Goal: Information Seeking & Learning: Learn about a topic

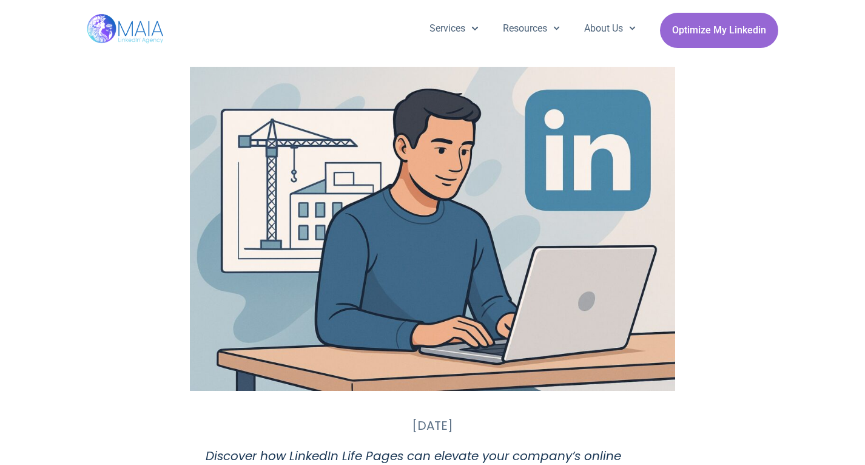
scroll to position [363, 0]
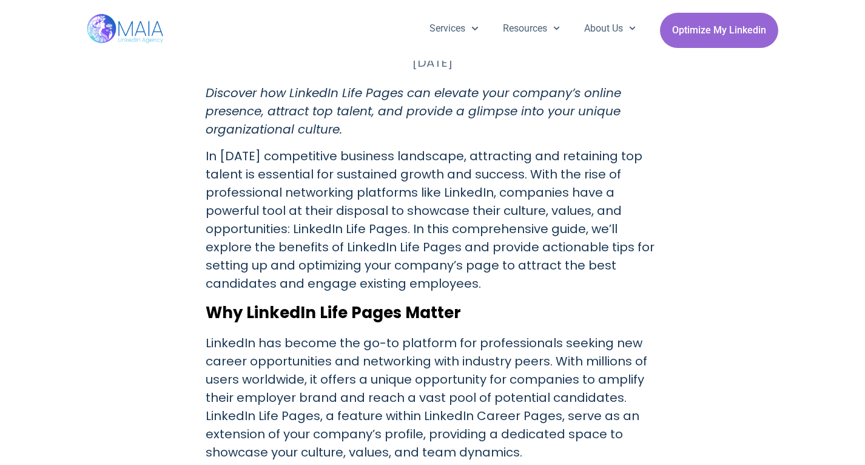
click at [378, 181] on p "In [DATE] competitive business landscape, attracting and retaining top talent i…" at bounding box center [433, 220] width 454 height 146
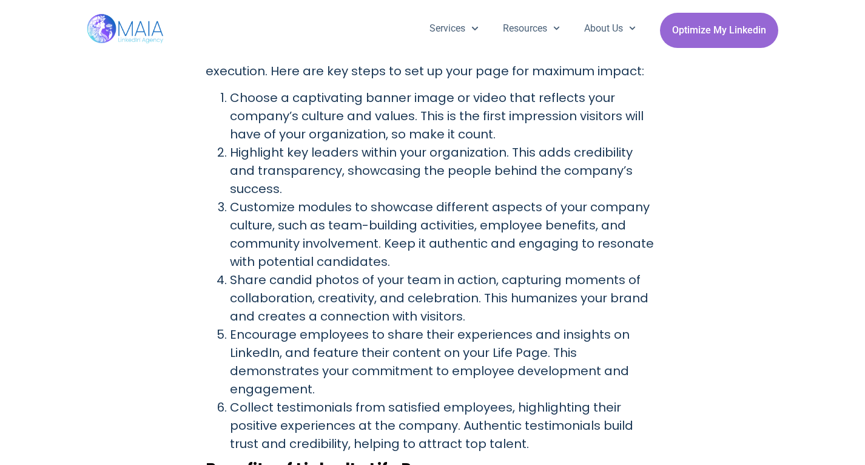
scroll to position [856, 0]
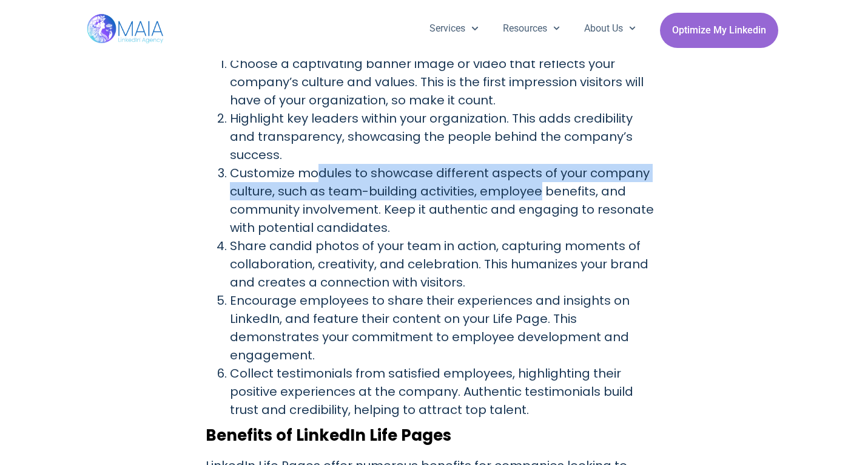
drag, startPoint x: 317, startPoint y: 152, endPoint x: 537, endPoint y: 172, distance: 220.4
click at [537, 172] on li "Customize modules to showcase different aspects of your company culture, such a…" at bounding box center [444, 200] width 429 height 73
click at [483, 179] on li "Customize modules to showcase different aspects of your company culture, such a…" at bounding box center [444, 200] width 429 height 73
drag, startPoint x: 323, startPoint y: 151, endPoint x: 444, endPoint y: 174, distance: 123.4
click at [444, 174] on li "Customize modules to showcase different aspects of your company culture, such a…" at bounding box center [444, 200] width 429 height 73
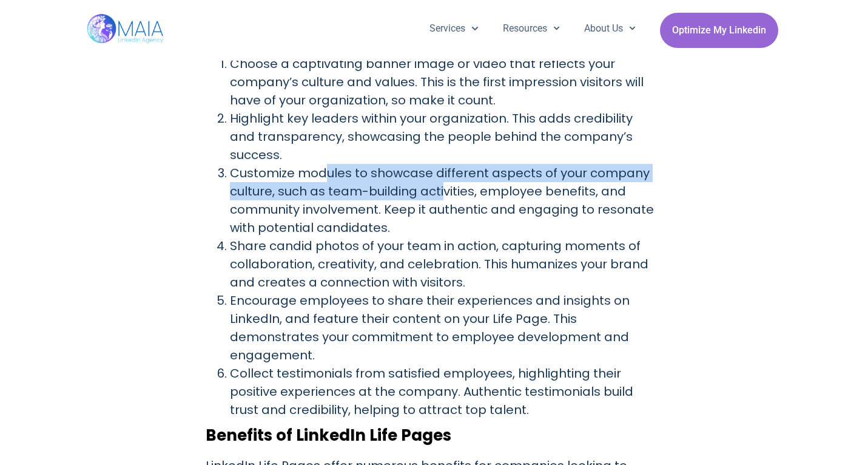
click at [438, 173] on li "Customize modules to showcase different aspects of your company culture, such a…" at bounding box center [444, 200] width 429 height 73
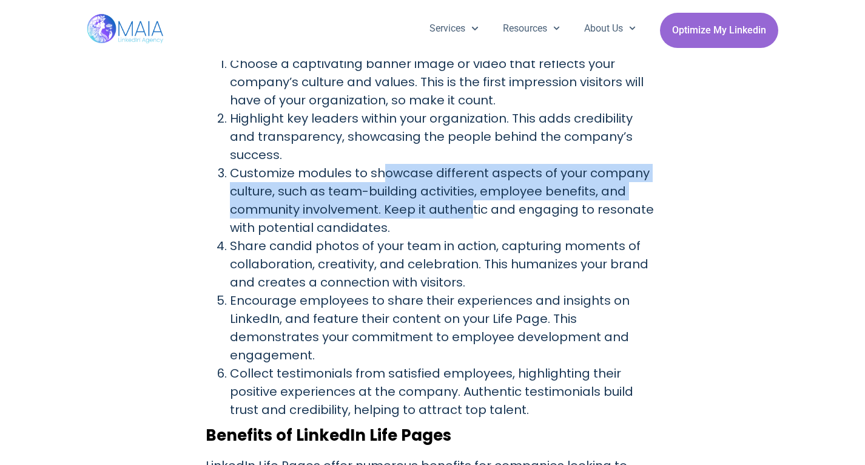
drag, startPoint x: 383, startPoint y: 157, endPoint x: 470, endPoint y: 186, distance: 91.5
click at [470, 186] on li "Customize modules to showcase different aspects of your company culture, such a…" at bounding box center [444, 200] width 429 height 73
click at [404, 196] on li "Customize modules to showcase different aspects of your company culture, such a…" at bounding box center [444, 200] width 429 height 73
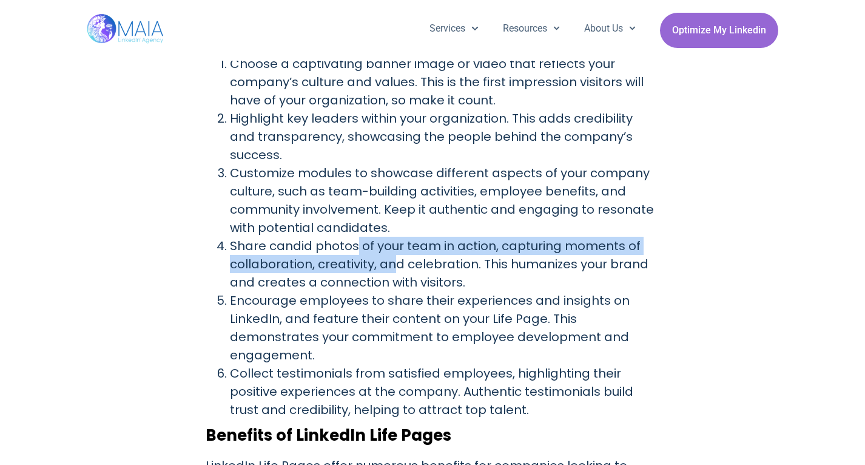
drag, startPoint x: 356, startPoint y: 219, endPoint x: 391, endPoint y: 241, distance: 41.7
click at [392, 241] on li "Share candid photos of your team in action, capturing moments of collaboration,…" at bounding box center [444, 263] width 429 height 55
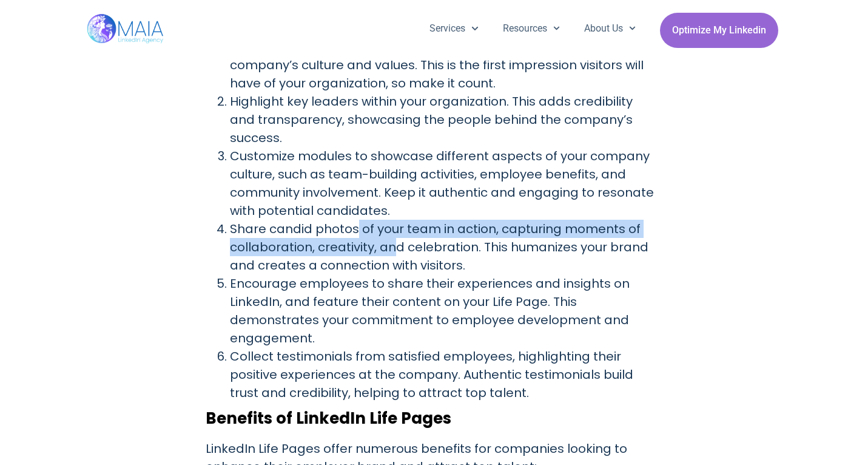
scroll to position [889, 0]
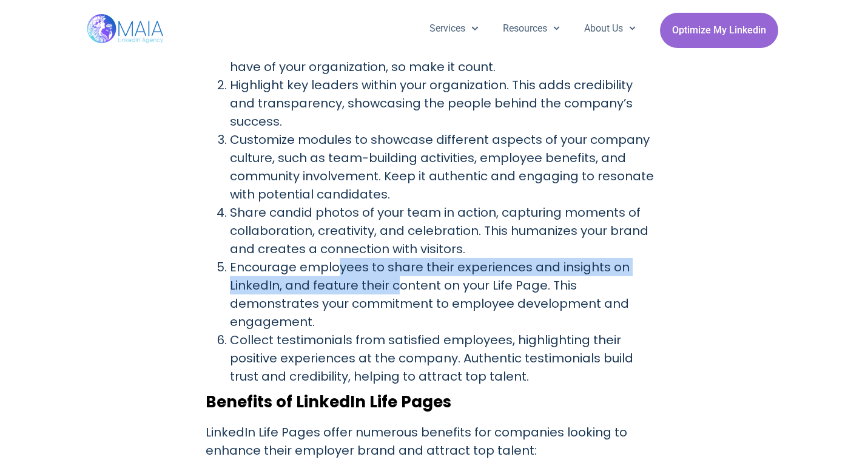
drag, startPoint x: 337, startPoint y: 241, endPoint x: 392, endPoint y: 272, distance: 63.3
click at [394, 273] on li "Encourage employees to share their experiences and insights on LinkedIn, and fe…" at bounding box center [444, 294] width 429 height 73
click at [392, 273] on li "Encourage employees to share their experiences and insights on LinkedIn, and fe…" at bounding box center [444, 294] width 429 height 73
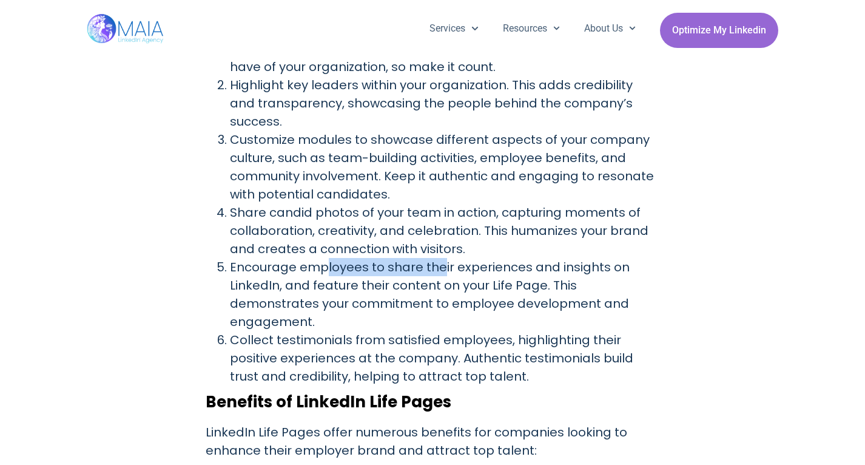
drag, startPoint x: 326, startPoint y: 253, endPoint x: 438, endPoint y: 253, distance: 112.2
click at [438, 258] on li "Encourage employees to share their experiences and insights on LinkedIn, and fe…" at bounding box center [444, 294] width 429 height 73
click at [437, 258] on li "Encourage employees to share their experiences and insights on LinkedIn, and fe…" at bounding box center [444, 294] width 429 height 73
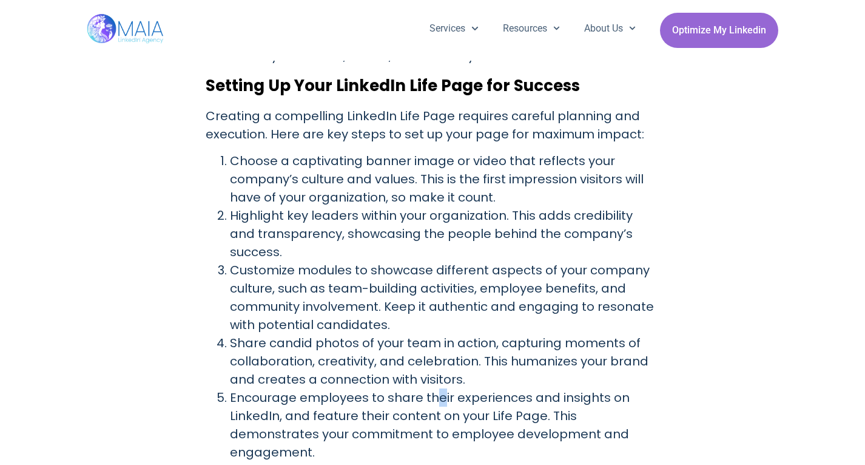
scroll to position [850, 0]
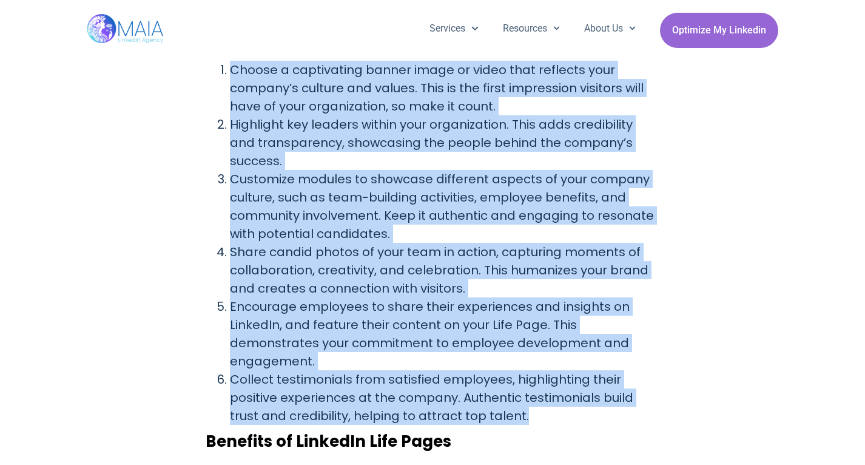
drag, startPoint x: 493, startPoint y: 402, endPoint x: 214, endPoint y: 69, distance: 434.8
click at [214, 69] on ol "Choose a captivating banner image or video that reflects your company’s culture…" at bounding box center [433, 243] width 454 height 364
copy ol "Loremi d sitametcons adipis elits do eiusm temp incididu utla etdolor’m aliquae…"
